Goal: Information Seeking & Learning: Check status

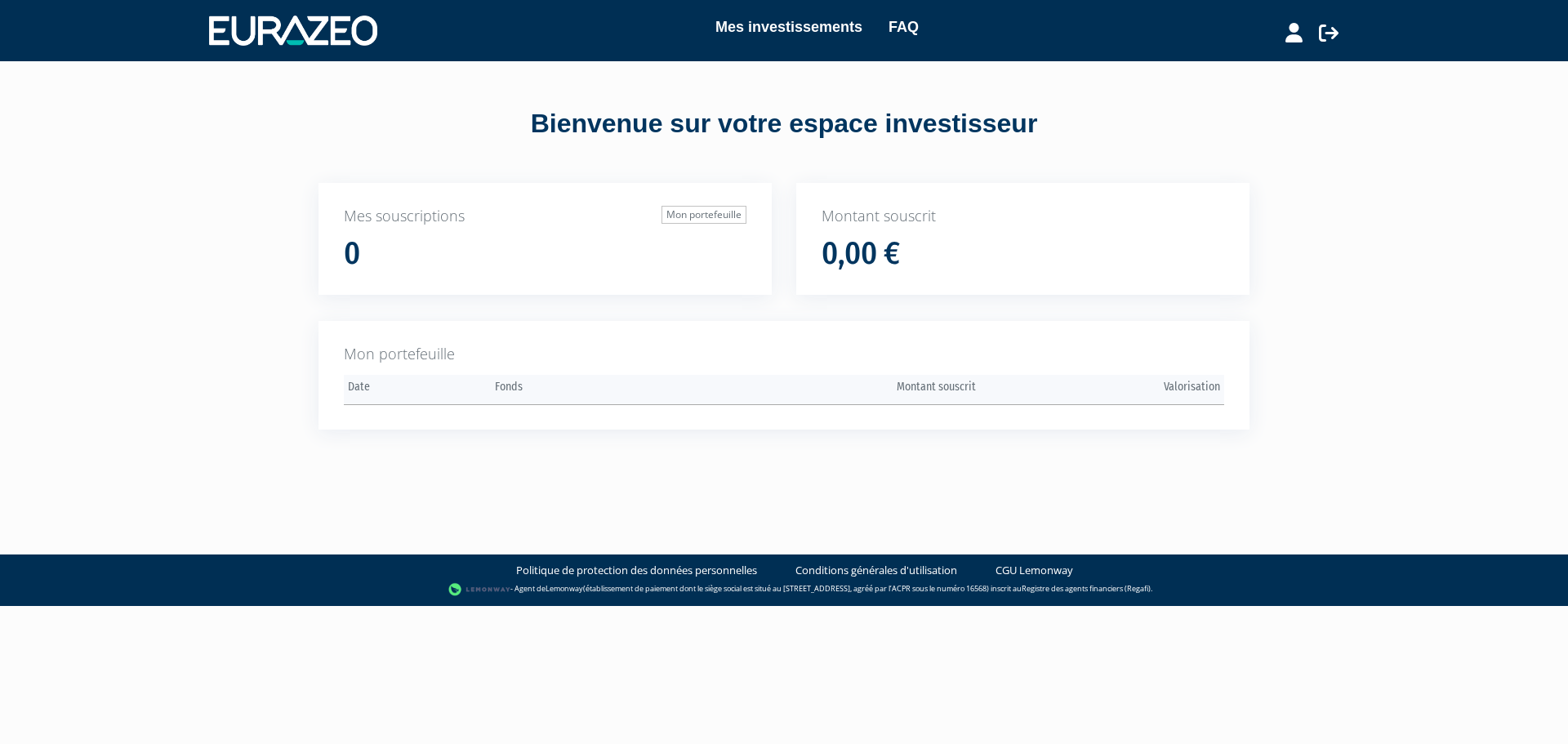
drag, startPoint x: 794, startPoint y: 394, endPoint x: 770, endPoint y: 391, distance: 24.2
click at [794, 395] on th "Montant souscrit" at bounding box center [857, 390] width 244 height 31
click at [688, 213] on link "Mon portefeuille" at bounding box center [704, 214] width 85 height 18
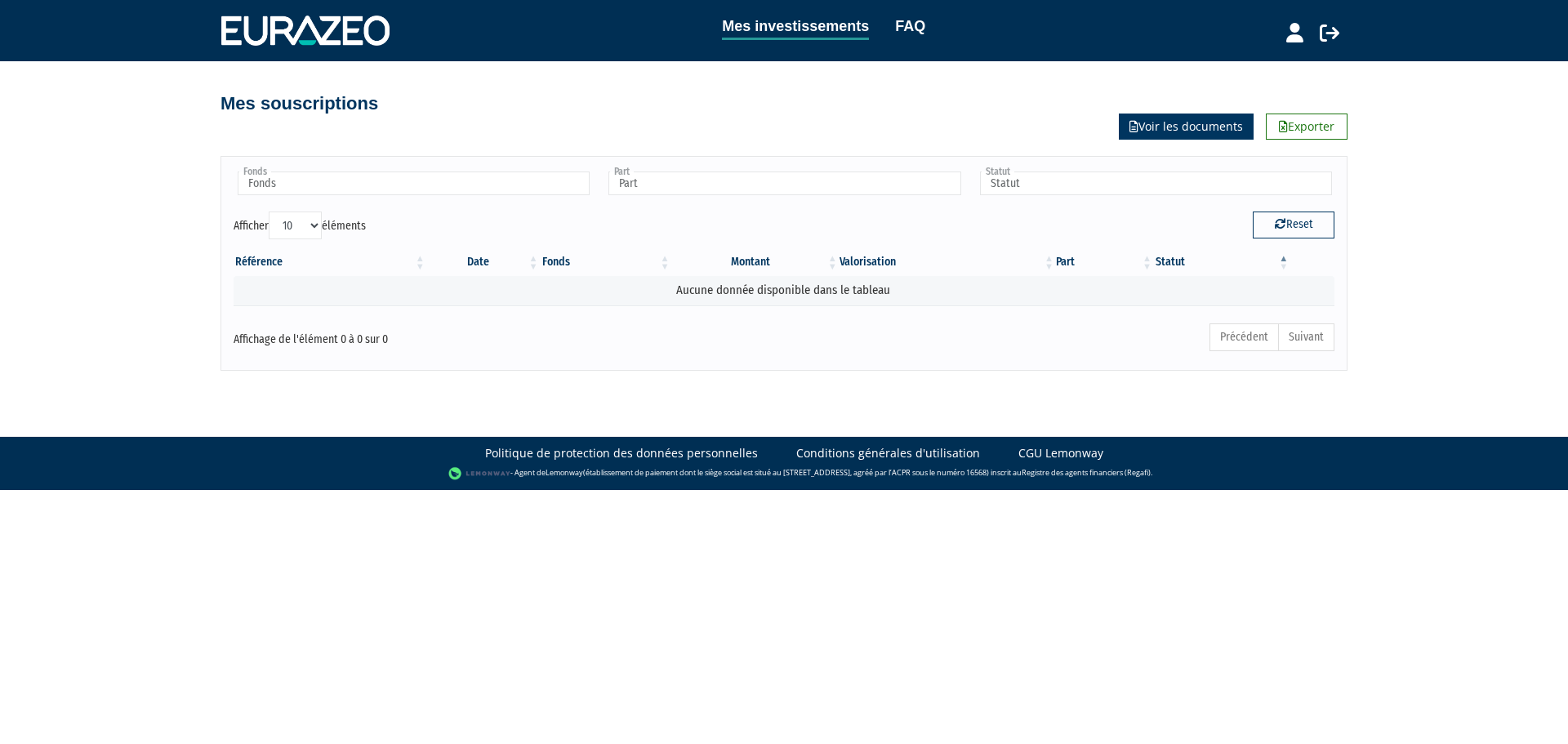
click at [1216, 124] on link "Voir les documents" at bounding box center [1186, 127] width 135 height 26
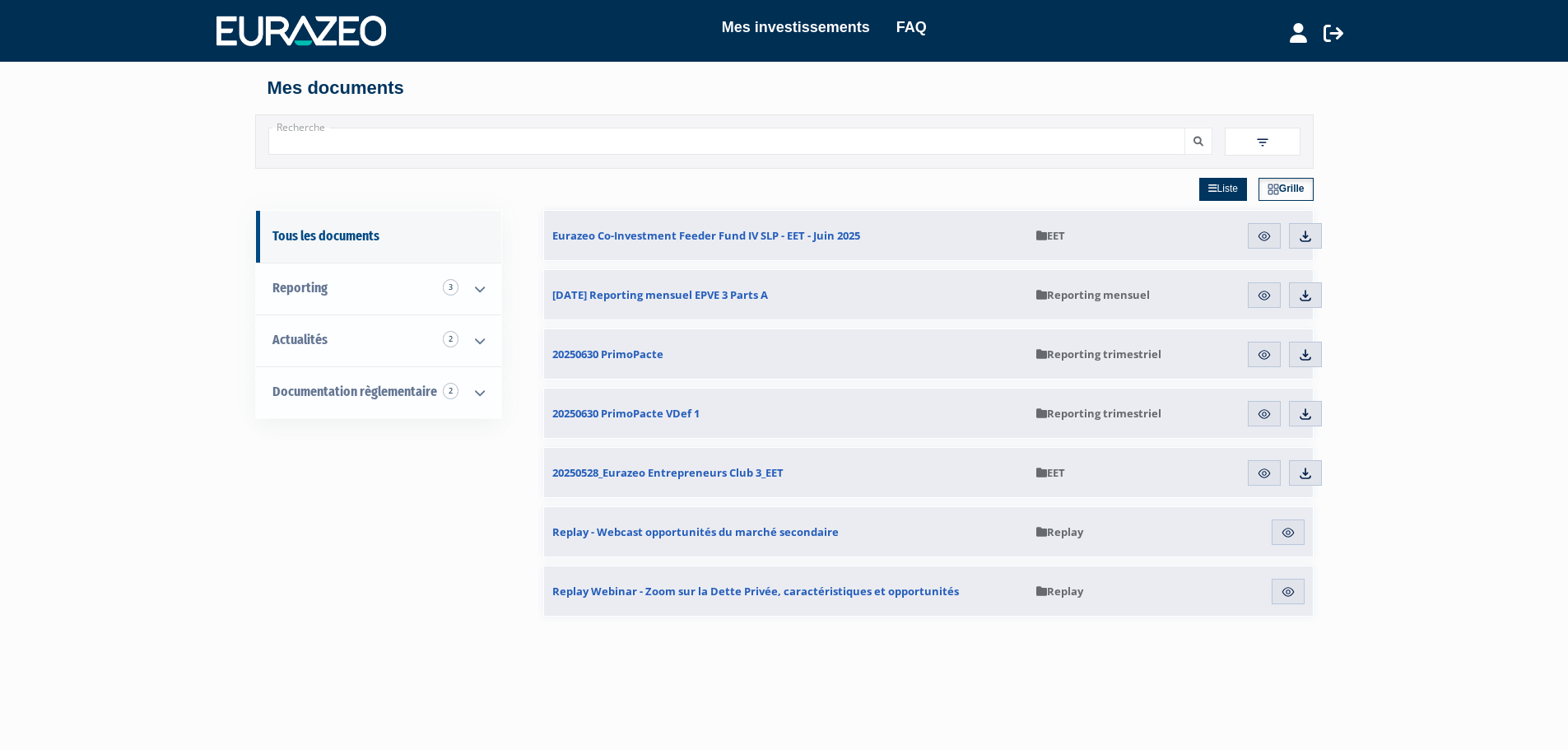
click at [340, 94] on h4 "Mes documents" at bounding box center [784, 88] width 1034 height 19
click at [328, 24] on img at bounding box center [302, 31] width 169 height 30
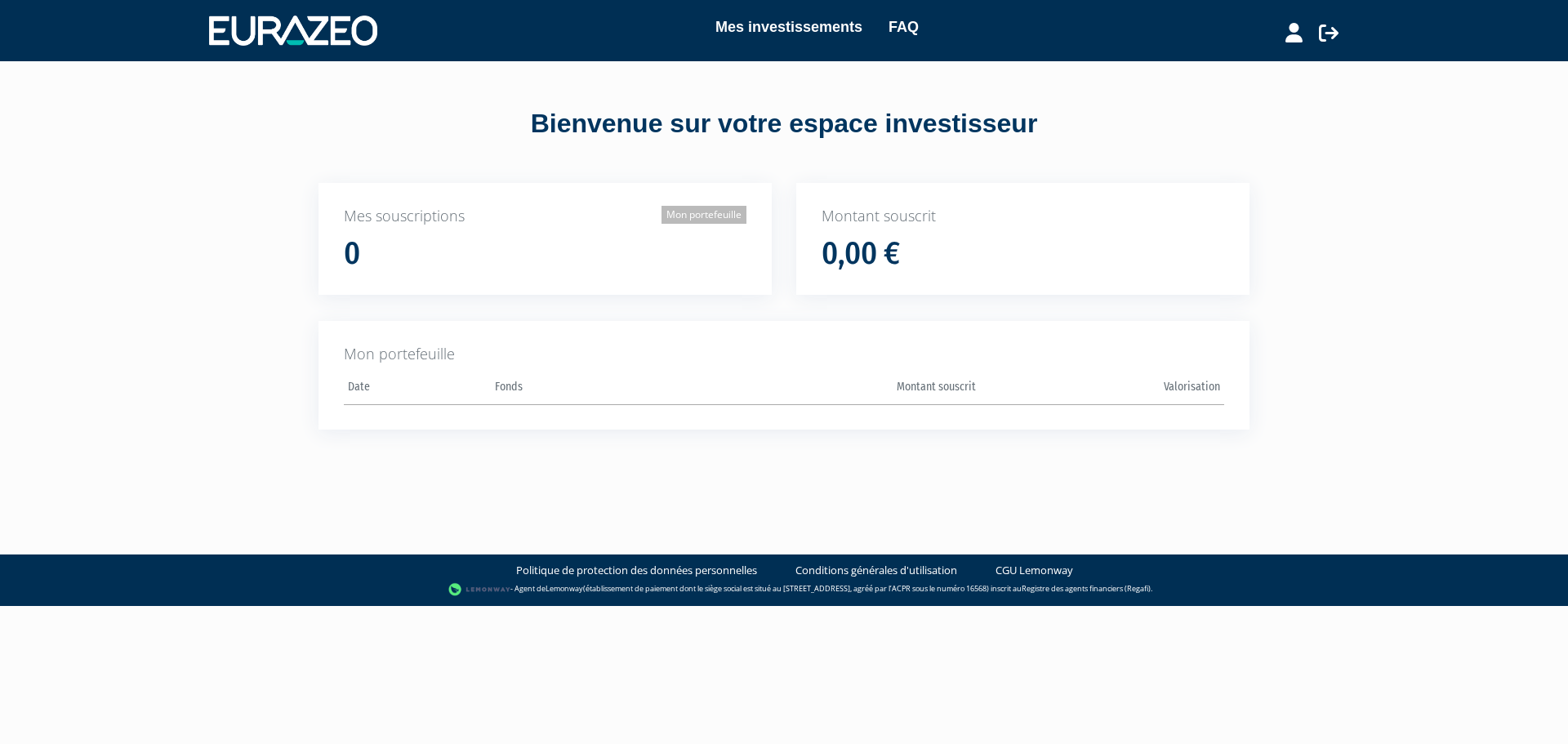
click at [720, 218] on link "Mon portefeuille" at bounding box center [704, 214] width 85 height 18
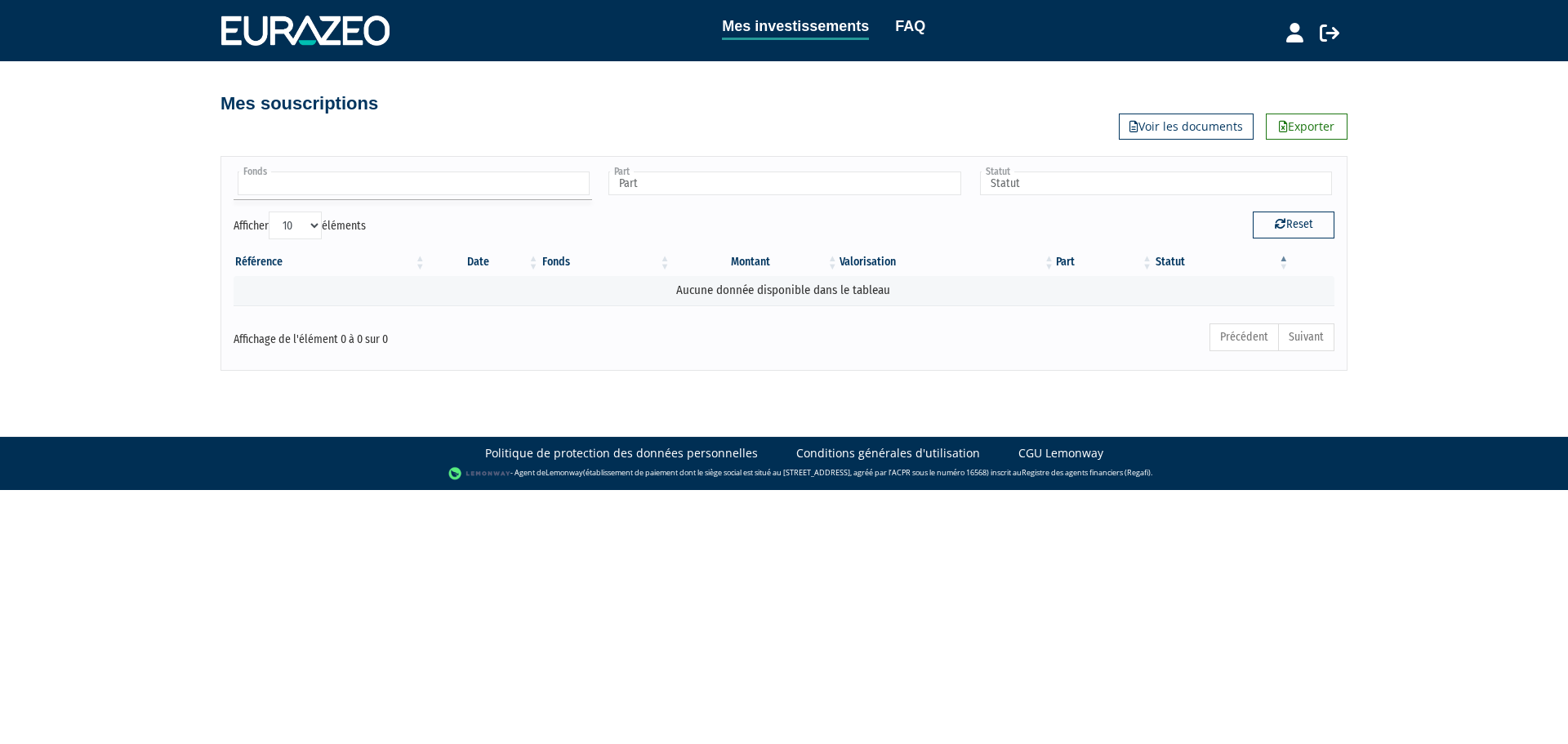
click at [297, 183] on input "text" at bounding box center [414, 183] width 352 height 24
click at [696, 188] on input "text" at bounding box center [784, 183] width 352 height 24
type input "Fonds"
click at [1055, 192] on input "text" at bounding box center [1156, 183] width 352 height 24
type input "Part"
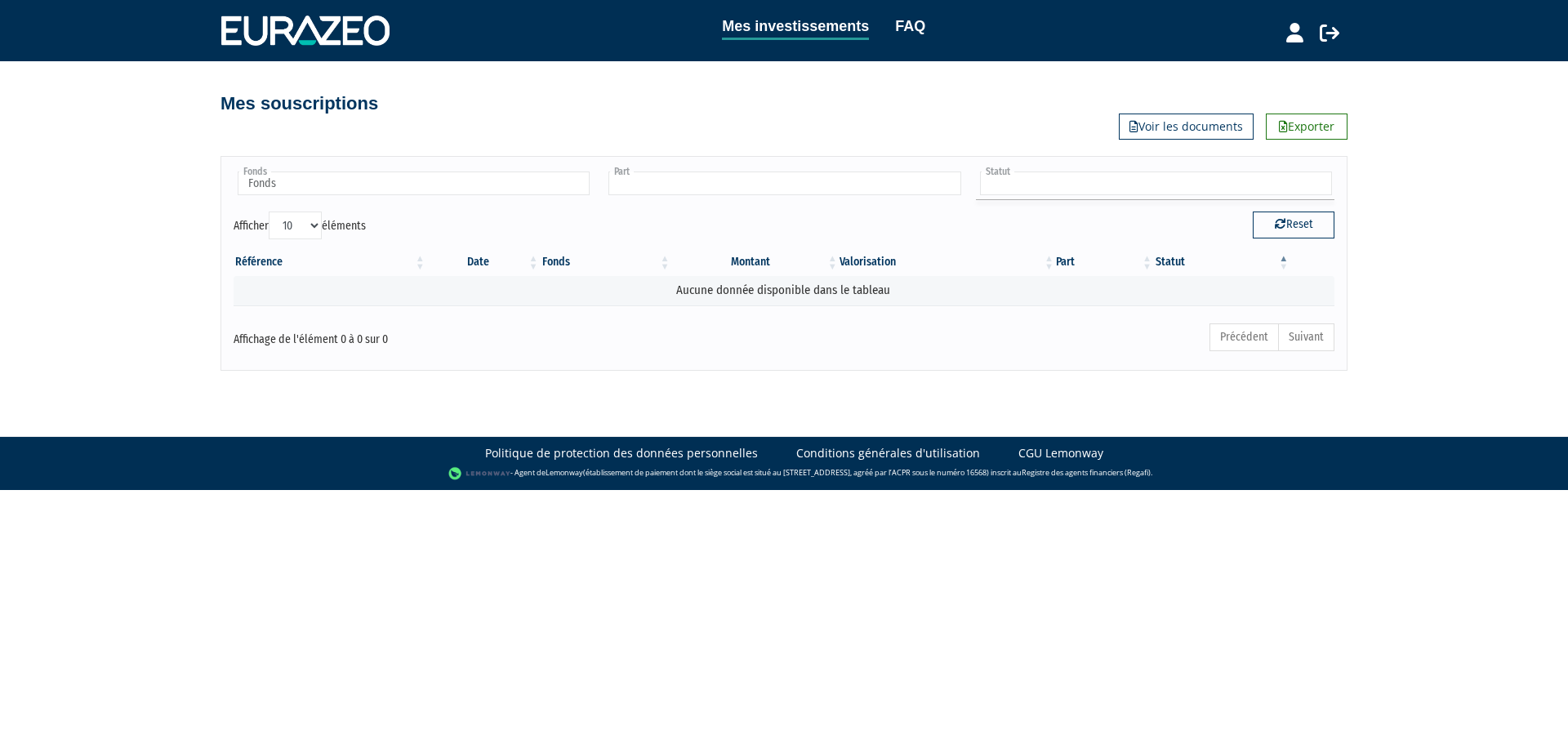
drag, startPoint x: 766, startPoint y: 193, endPoint x: 677, endPoint y: 187, distance: 89.2
click at [765, 193] on input "text" at bounding box center [784, 183] width 352 height 24
type input "Statut"
click at [518, 187] on input "text" at bounding box center [414, 183] width 352 height 24
type input "Part"
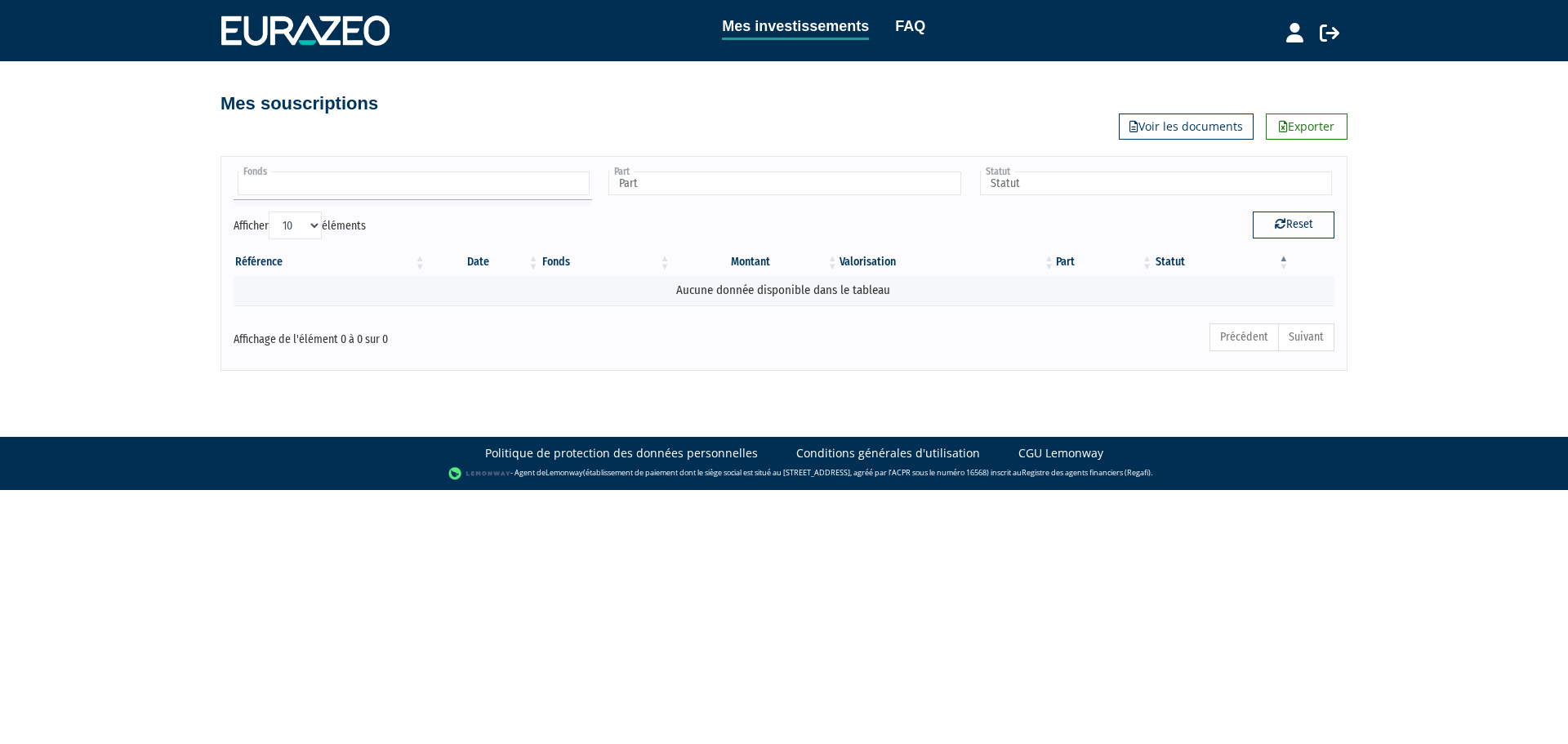
click at [346, 190] on input "text" at bounding box center [414, 183] width 352 height 24
click at [401, 199] on ul at bounding box center [413, 184] width 359 height 31
click at [332, 29] on img at bounding box center [305, 31] width 168 height 30
type input "Fonds"
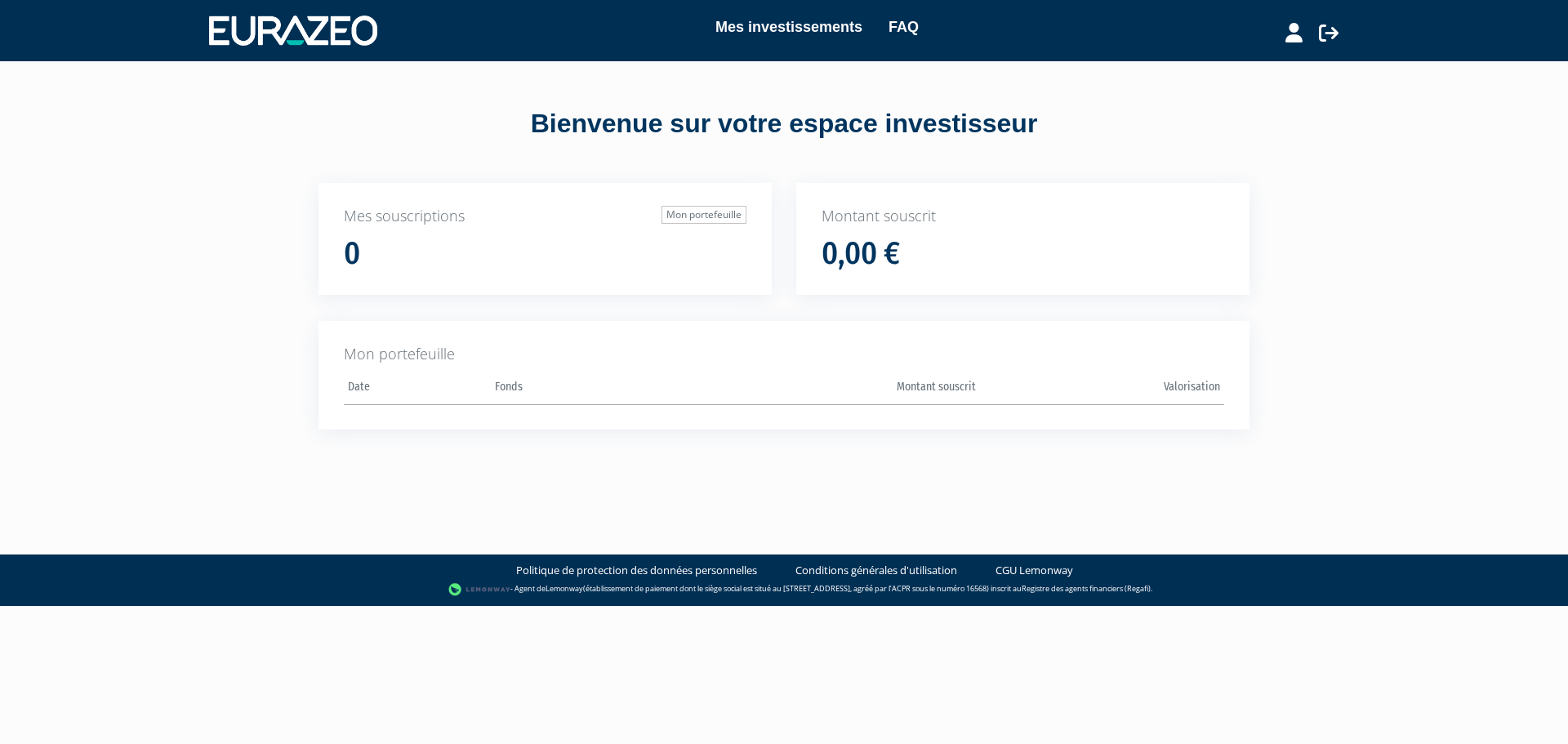
click at [694, 123] on div "Bienvenue sur votre espace investisseur" at bounding box center [784, 123] width 1004 height 38
click at [797, 32] on link "Mes investissements" at bounding box center [789, 27] width 147 height 23
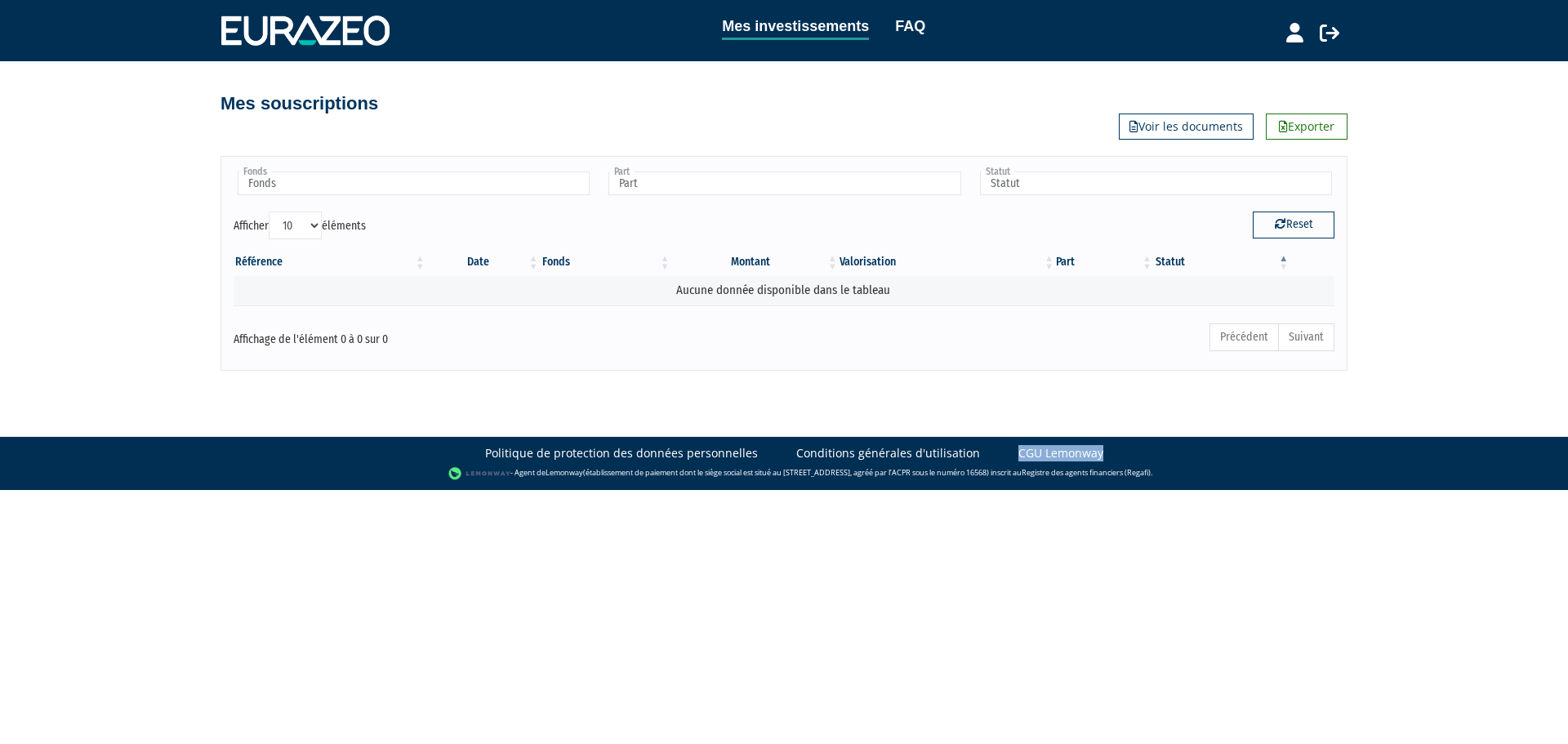
drag, startPoint x: 1096, startPoint y: 451, endPoint x: 1009, endPoint y: 454, distance: 87.1
click at [1009, 454] on li "CGU Lemonway" at bounding box center [1054, 453] width 123 height 17
click at [1012, 414] on body "Mes investissements FAQ Déconnexion Mes investissements FAQ" at bounding box center [784, 245] width 1568 height 490
drag, startPoint x: 219, startPoint y: 106, endPoint x: 457, endPoint y: 113, distance: 238.1
click at [452, 109] on div "Mes investissements FAQ Déconnexion Mes investissements FAQ Mon profil" at bounding box center [784, 186] width 1568 height 371
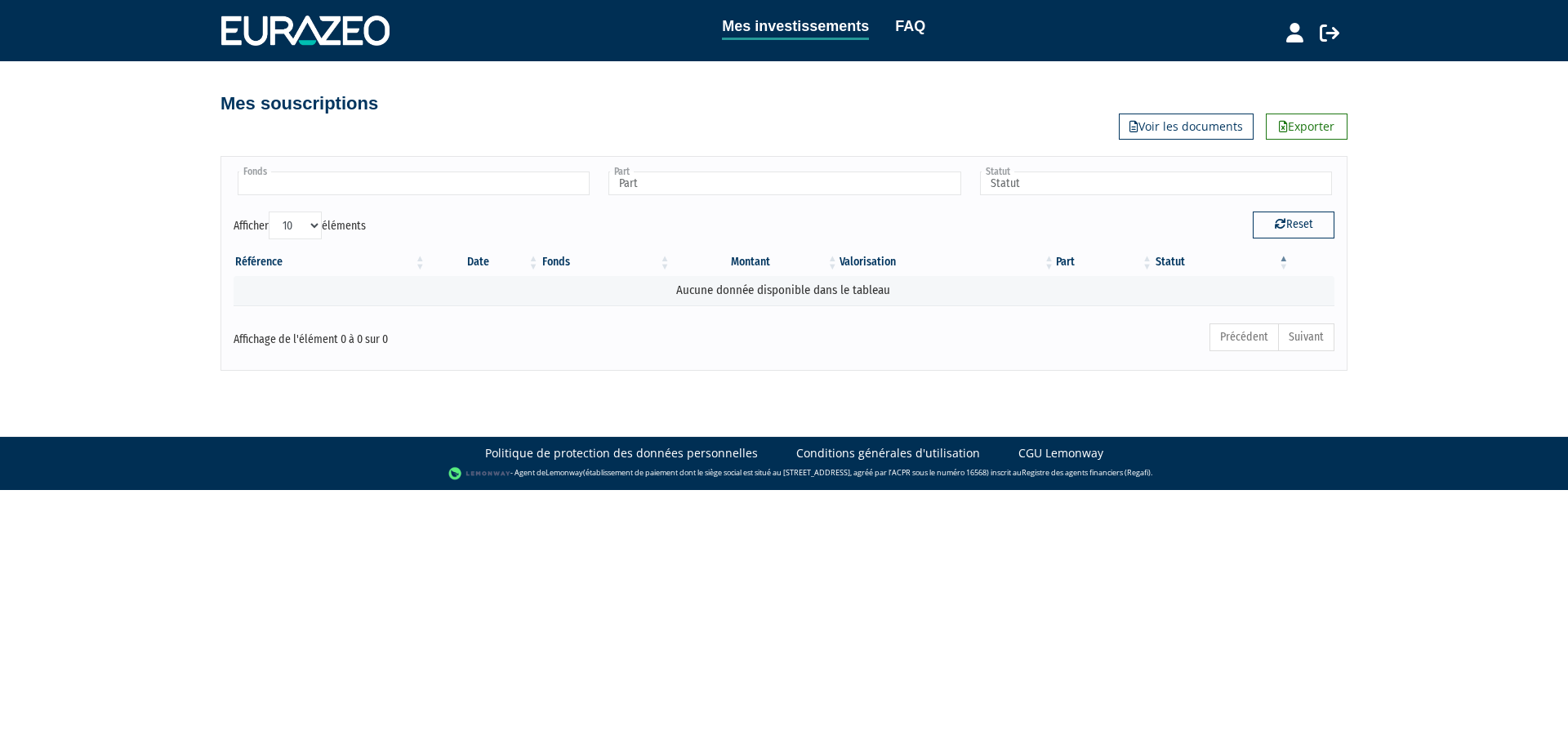
click at [414, 186] on input "text" at bounding box center [414, 183] width 352 height 24
click at [194, 290] on div "Mes investissements FAQ Déconnexion Mes investissements FAQ Mon profil" at bounding box center [784, 186] width 1568 height 371
type input "Fonds"
click at [931, 118] on div "Mes souscriptions Exporter Voir les documents" at bounding box center [784, 101] width 956 height 79
click at [324, 111] on h4 "Mes souscriptions" at bounding box center [299, 103] width 158 height 19
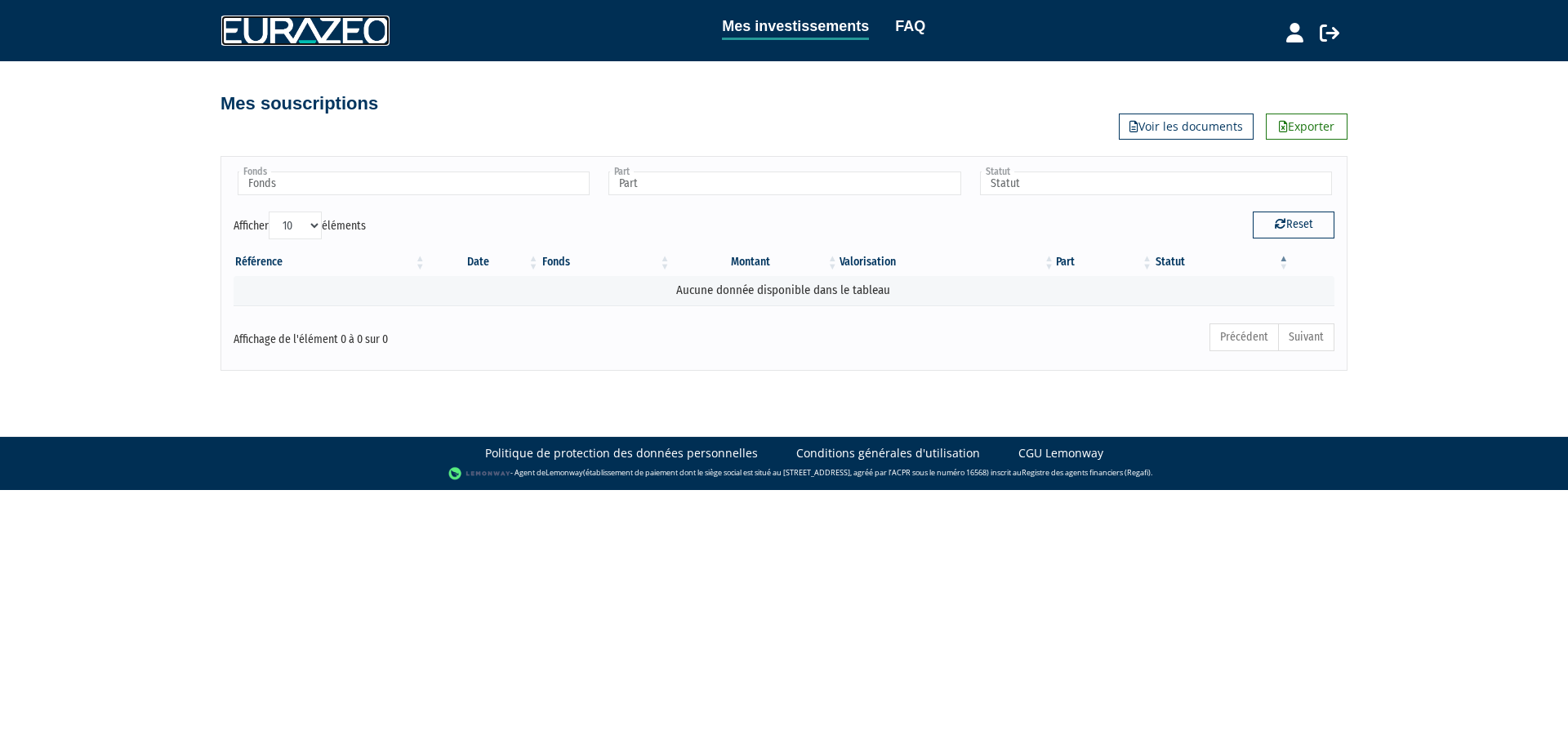
click at [347, 38] on img at bounding box center [305, 31] width 168 height 30
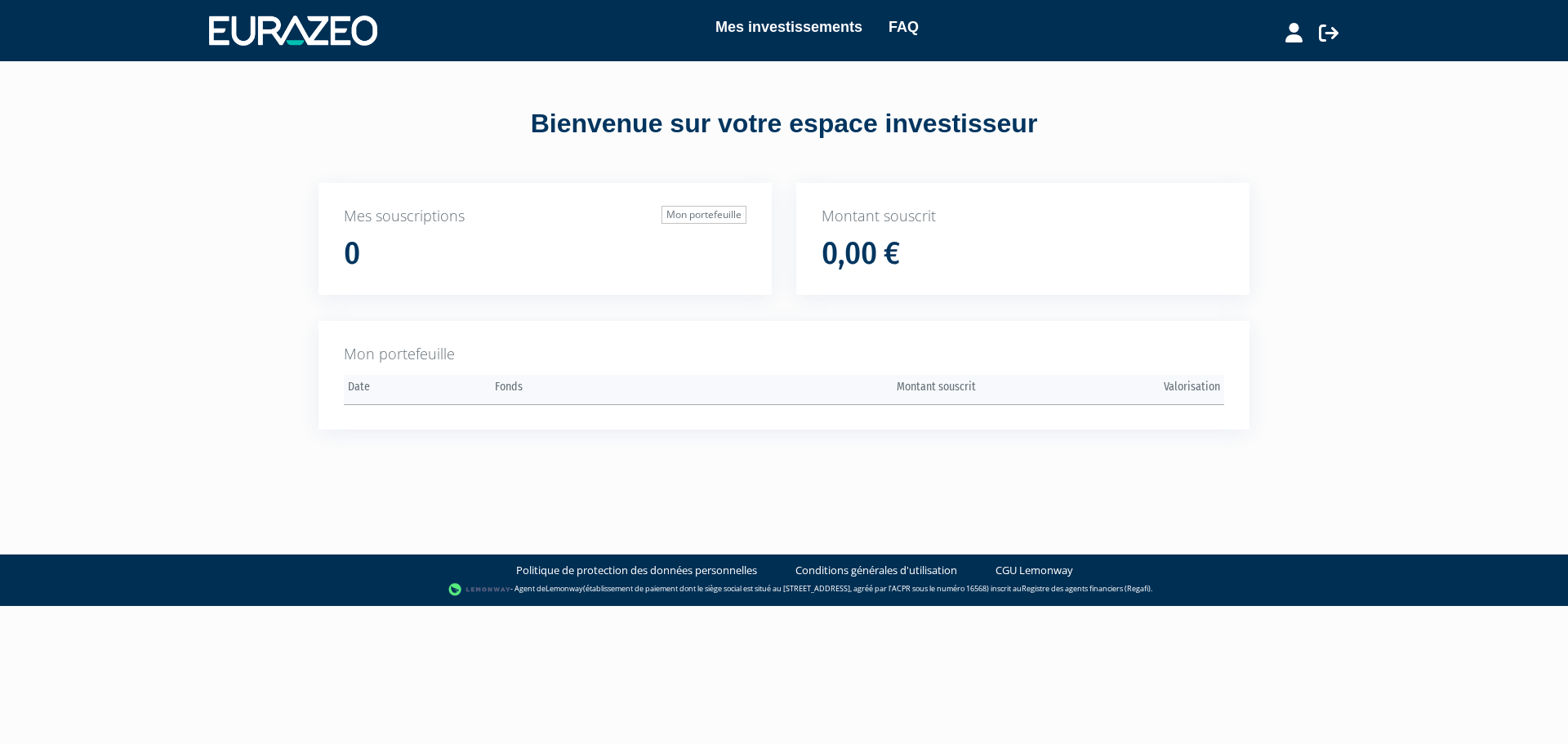
click at [495, 388] on th "Fonds" at bounding box center [612, 390] width 244 height 31
click at [392, 391] on th "Date" at bounding box center [417, 390] width 147 height 31
click at [385, 214] on p "Mes souscriptions Mon portefeuille" at bounding box center [545, 216] width 402 height 21
drag, startPoint x: 341, startPoint y: 217, endPoint x: 539, endPoint y: 222, distance: 198.1
click at [539, 222] on div "Mes souscriptions Mon portefeuille 0" at bounding box center [545, 239] width 453 height 113
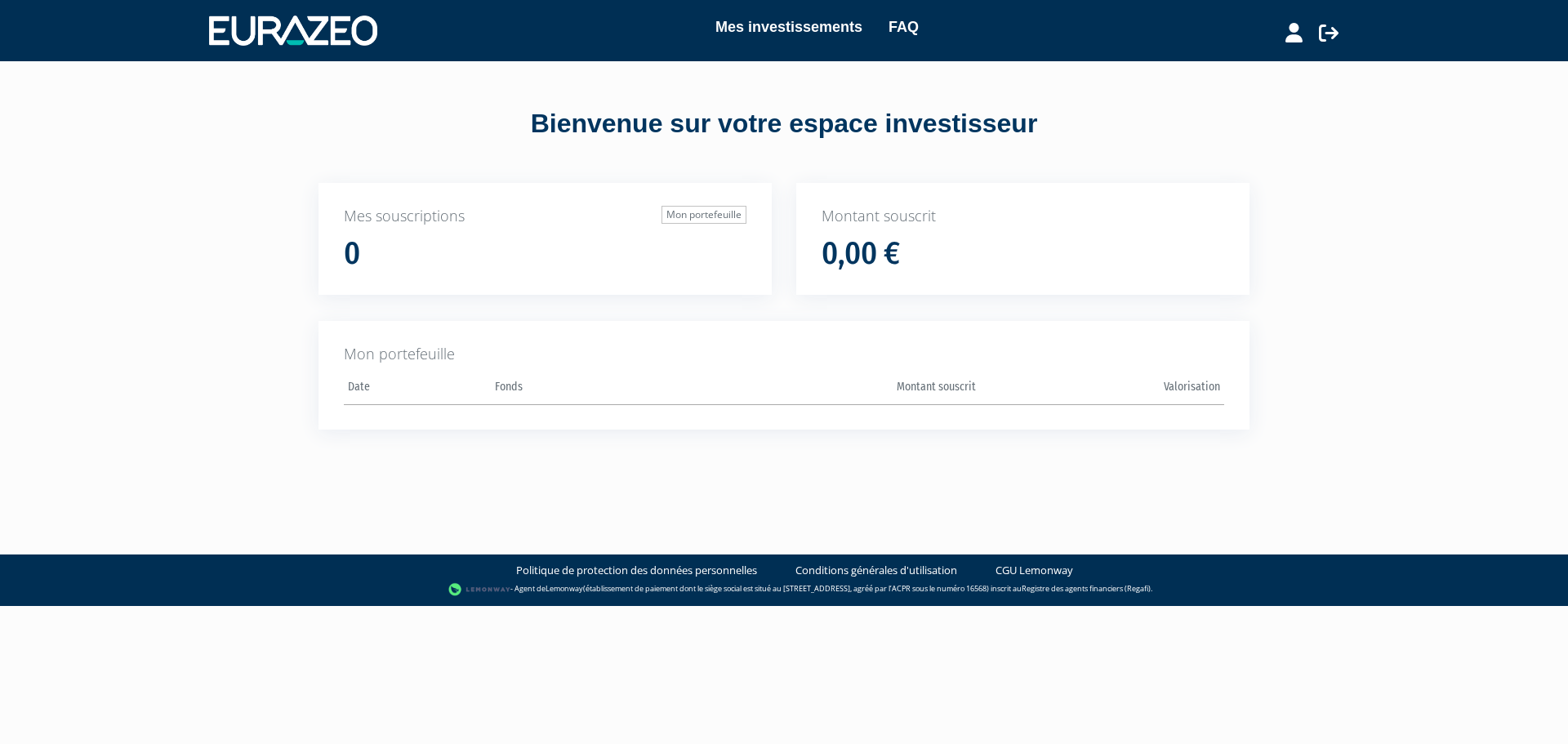
click at [391, 248] on div "0" at bounding box center [545, 254] width 402 height 34
click at [846, 223] on p "Montant souscrit" at bounding box center [1023, 216] width 402 height 21
click at [793, 27] on link "Mes investissements" at bounding box center [789, 27] width 147 height 23
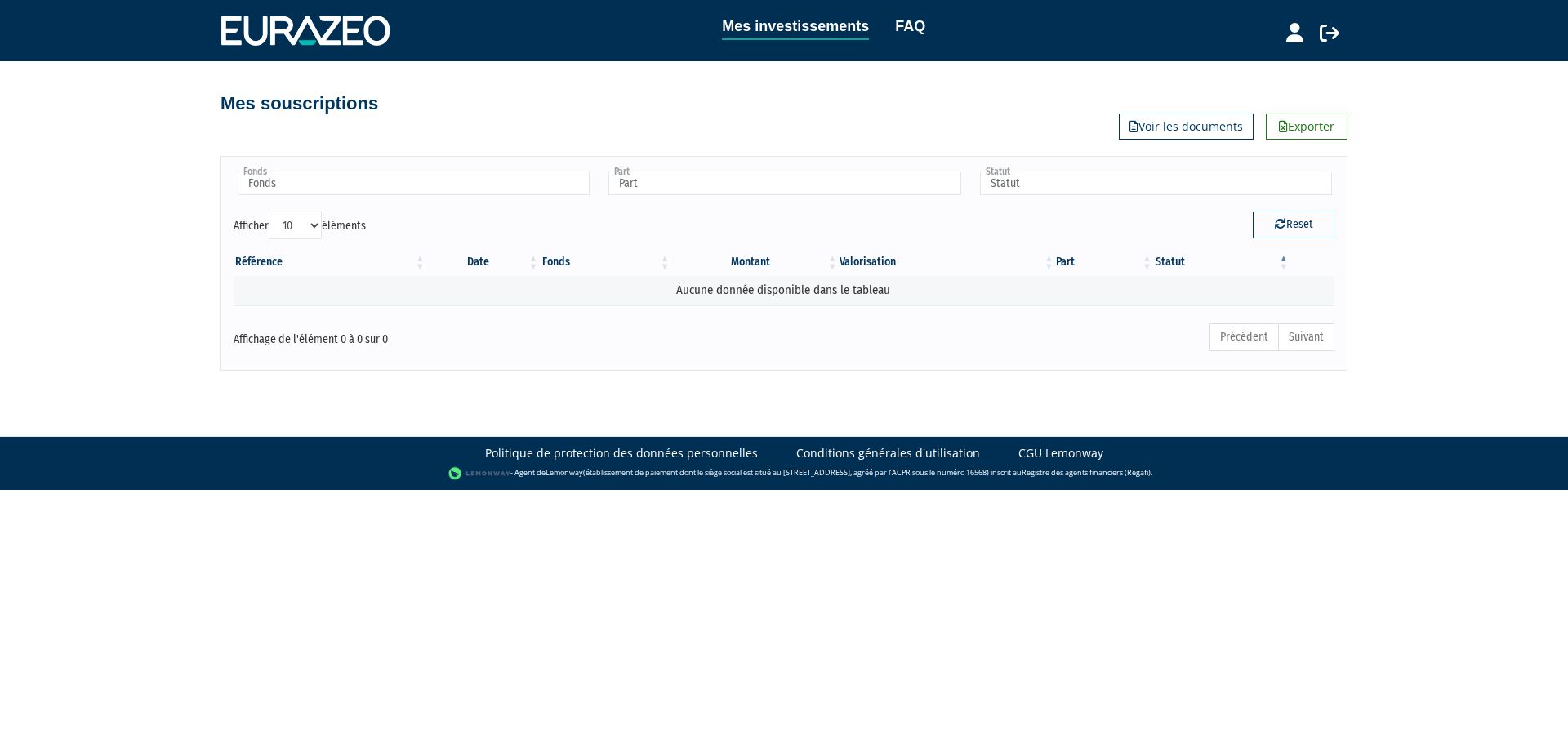
click at [900, 102] on div "Mes souscriptions Exporter Voir les documents" at bounding box center [784, 95] width 1127 height 36
